Goal: Transaction & Acquisition: Subscribe to service/newsletter

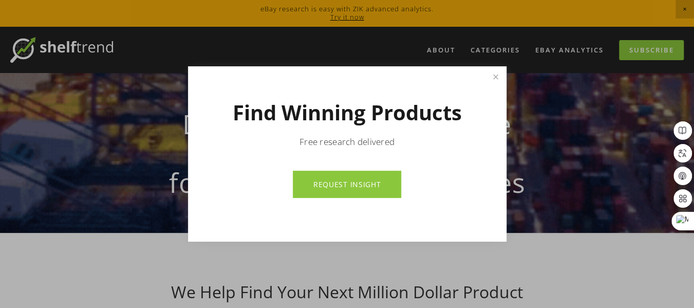
click at [496, 78] on link "Close" at bounding box center [495, 77] width 18 height 18
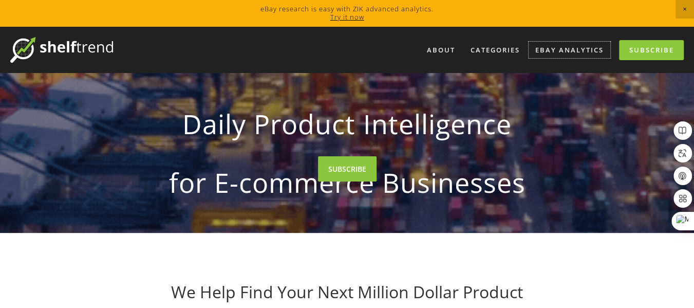
click at [549, 49] on link "eBay Analytics" at bounding box center [569, 50] width 82 height 17
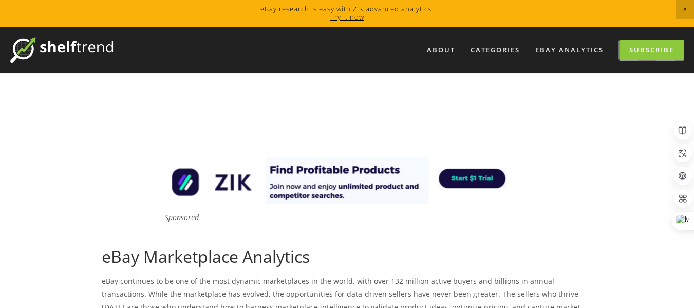
click at [666, 49] on link "Subscribe" at bounding box center [651, 50] width 65 height 20
